Goal: Communication & Community: Ask a question

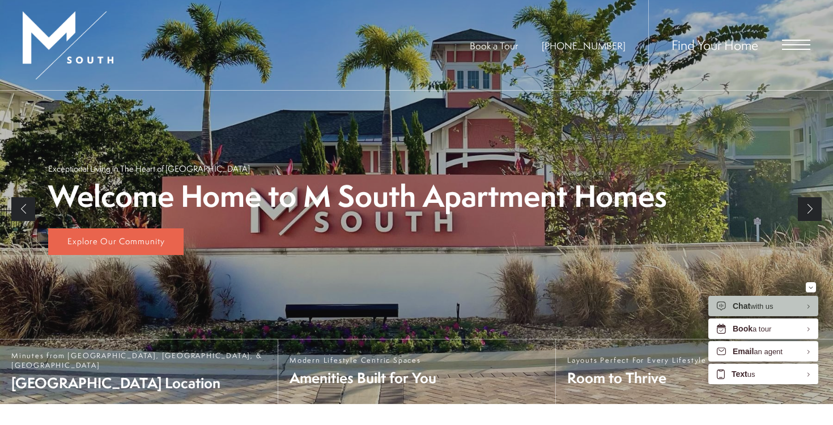
scroll to position [180, 0]
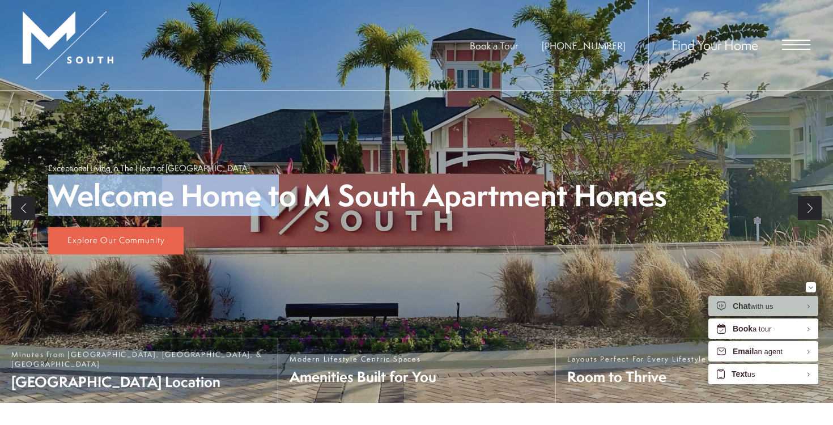
drag, startPoint x: 281, startPoint y: 202, endPoint x: 265, endPoint y: 150, distance: 54.9
click at [265, 150] on div "Welcome Home to M South Apartment Homes Exceptional Living in The Heart of [GEO…" at bounding box center [416, 209] width 737 height 280
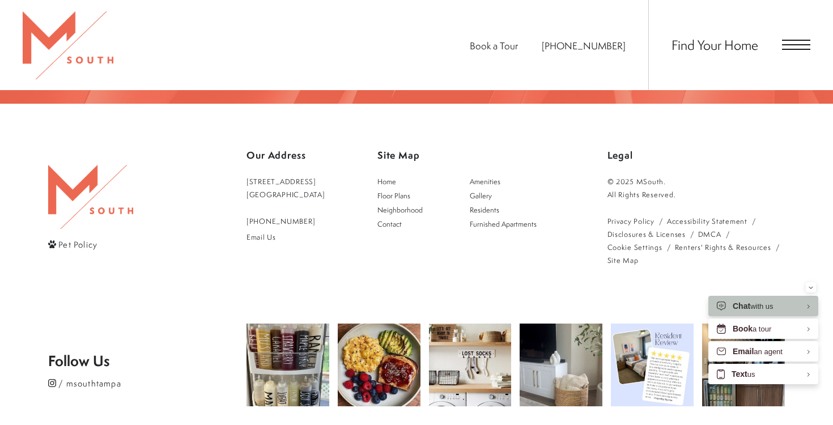
scroll to position [2046, 0]
click at [293, 176] on link "[STREET_ADDRESS]" at bounding box center [286, 189] width 79 height 26
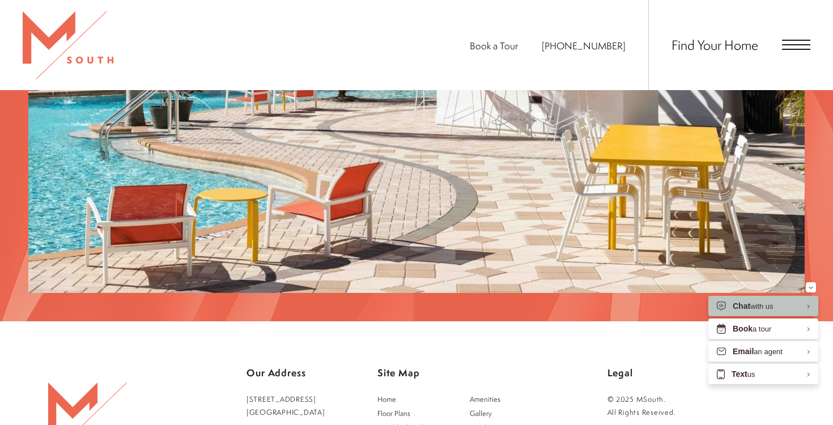
scroll to position [1797, 0]
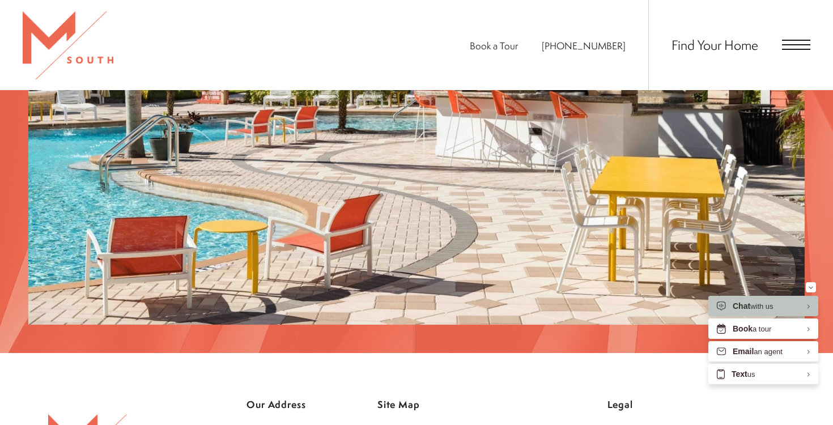
click at [788, 42] on span "Open Menu" at bounding box center [796, 45] width 28 height 10
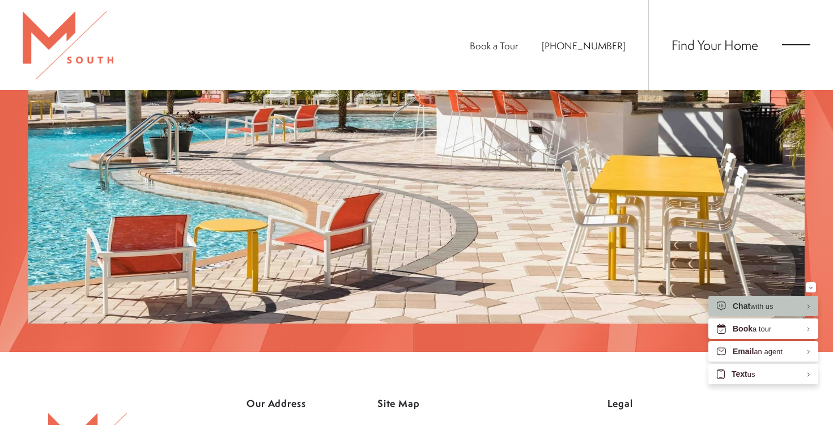
scroll to position [0, 0]
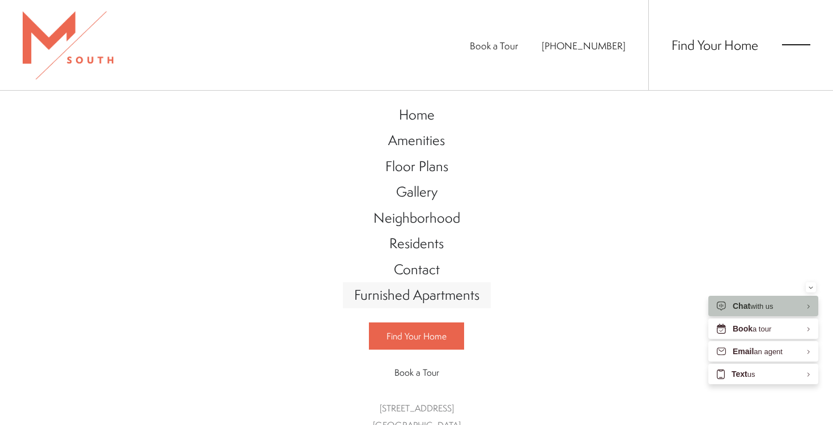
click at [458, 300] on span "Furnished Apartments" at bounding box center [416, 294] width 125 height 19
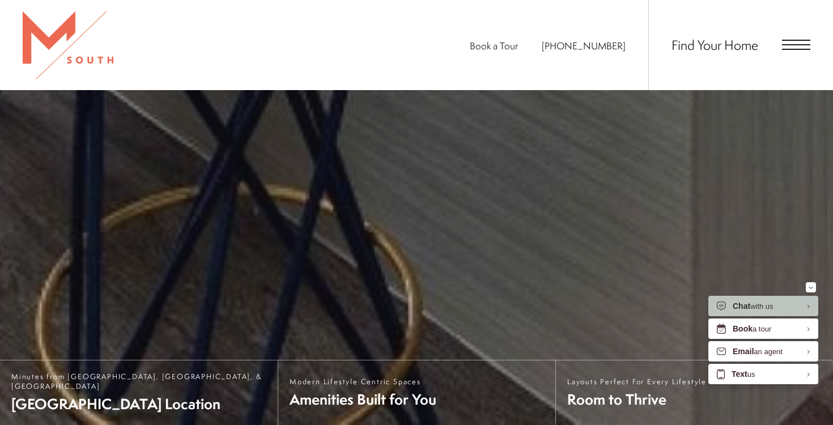
click at [620, 41] on span "[PHONE_NUMBER]" at bounding box center [584, 45] width 84 height 13
drag, startPoint x: 625, startPoint y: 48, endPoint x: 568, endPoint y: 53, distance: 58.1
click at [568, 53] on ul "Book a Tour [PHONE_NUMBER]" at bounding box center [559, 45] width 179 height 90
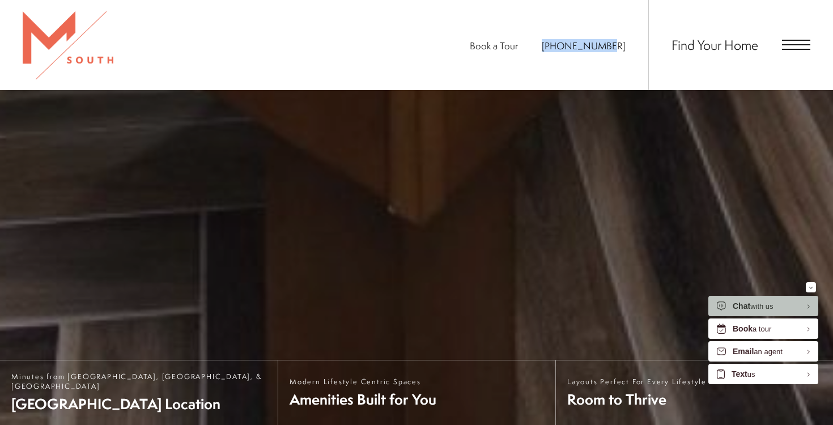
drag, startPoint x: 627, startPoint y: 48, endPoint x: 557, endPoint y: 46, distance: 69.8
click at [557, 46] on ul "Book a Tour [PHONE_NUMBER]" at bounding box center [559, 45] width 179 height 90
copy span "[PHONE_NUMBER]"
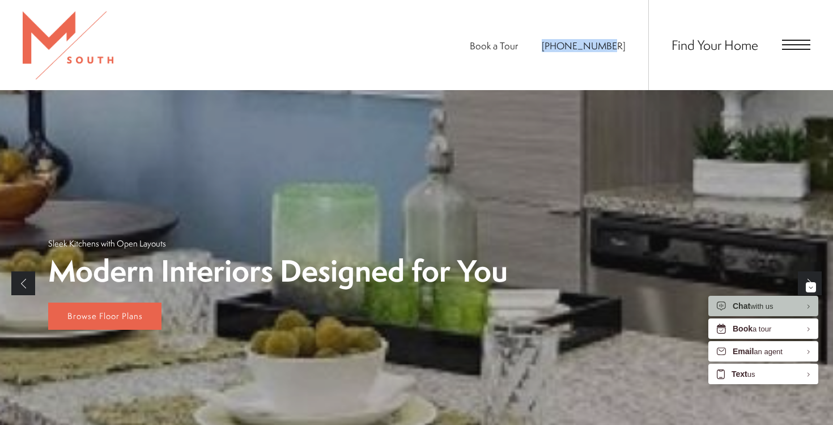
scroll to position [845, 0]
click at [127, 328] on link "Browse Floor Plans" at bounding box center [104, 315] width 113 height 27
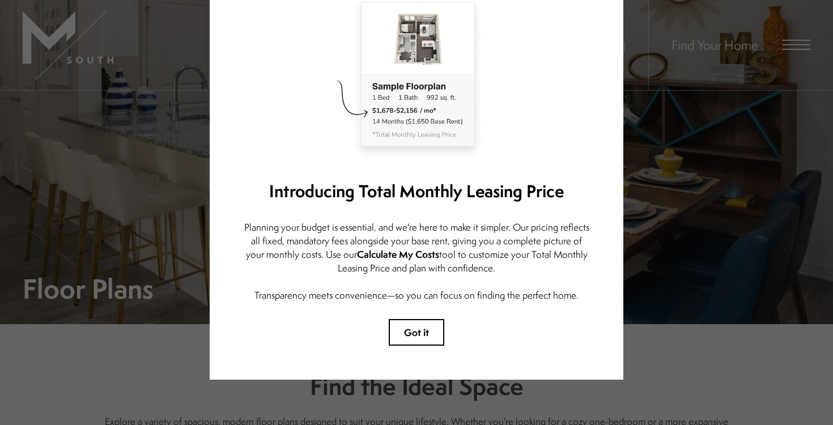
scroll to position [3, 0]
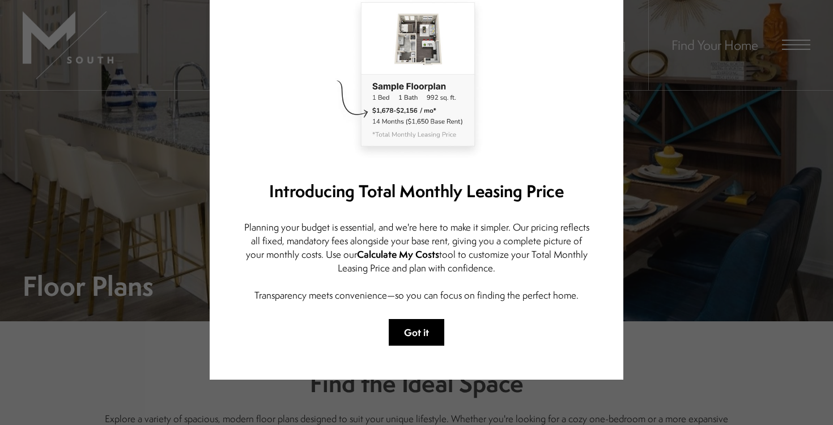
click at [428, 332] on button "Got it" at bounding box center [417, 332] width 56 height 27
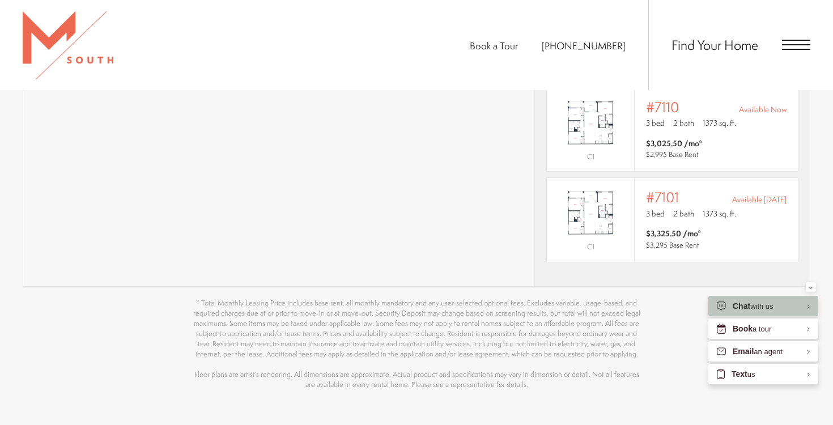
scroll to position [1026, 0]
click at [810, 350] on div "Email an agent" at bounding box center [764, 351] width 110 height 20
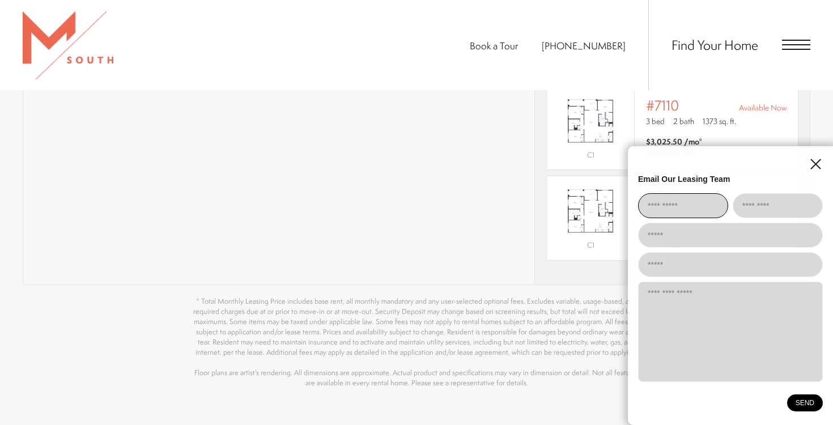
click at [680, 196] on input "EliseAI Widget" at bounding box center [683, 205] width 90 height 25
type input "*****"
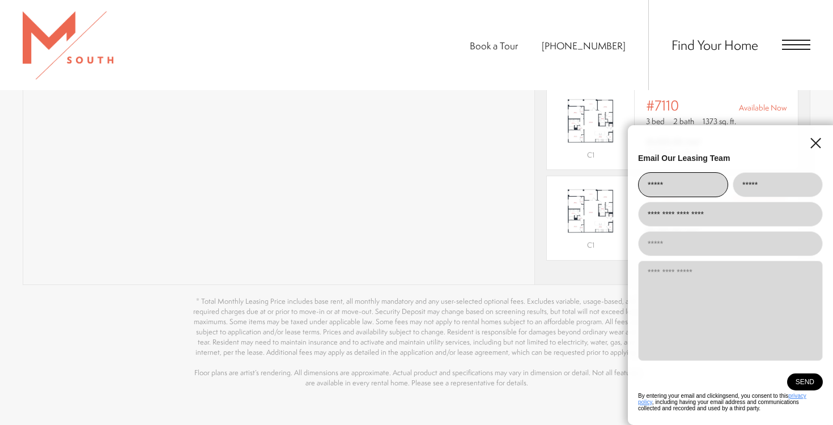
type input "**********"
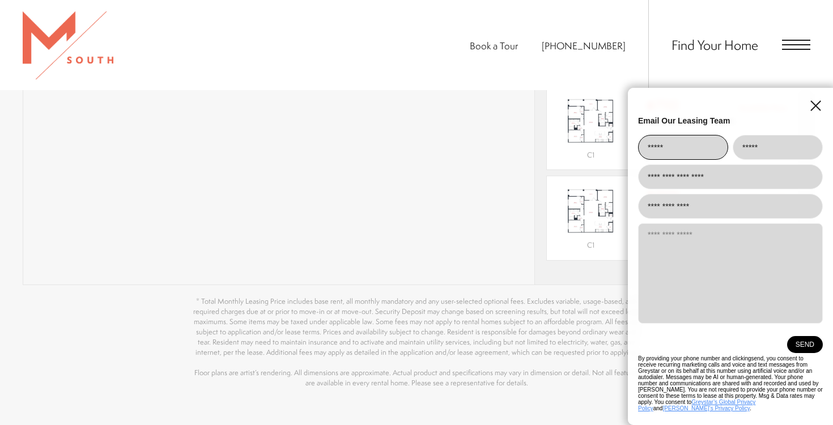
type input "**********"
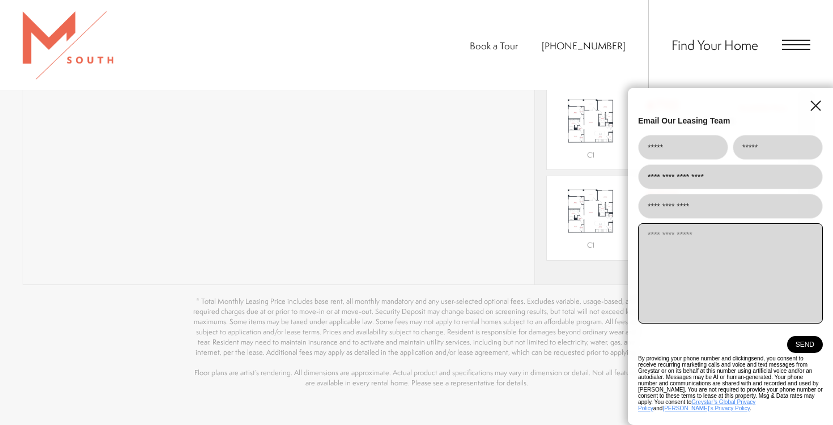
paste textarea "**********"
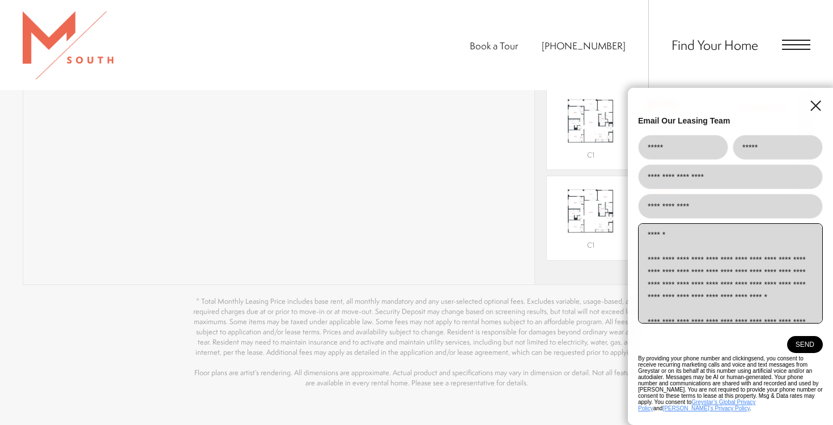
scroll to position [340, 0]
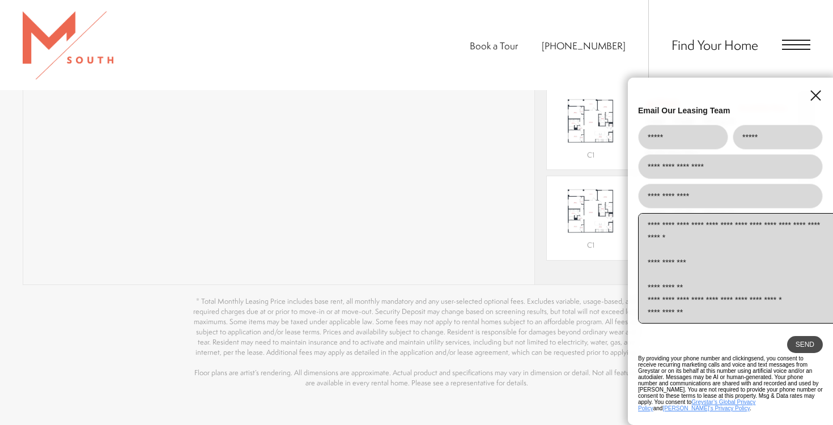
type textarea "**********"
click at [809, 352] on button "SEND" at bounding box center [806, 344] width 36 height 17
